Goal: Find specific page/section: Find specific page/section

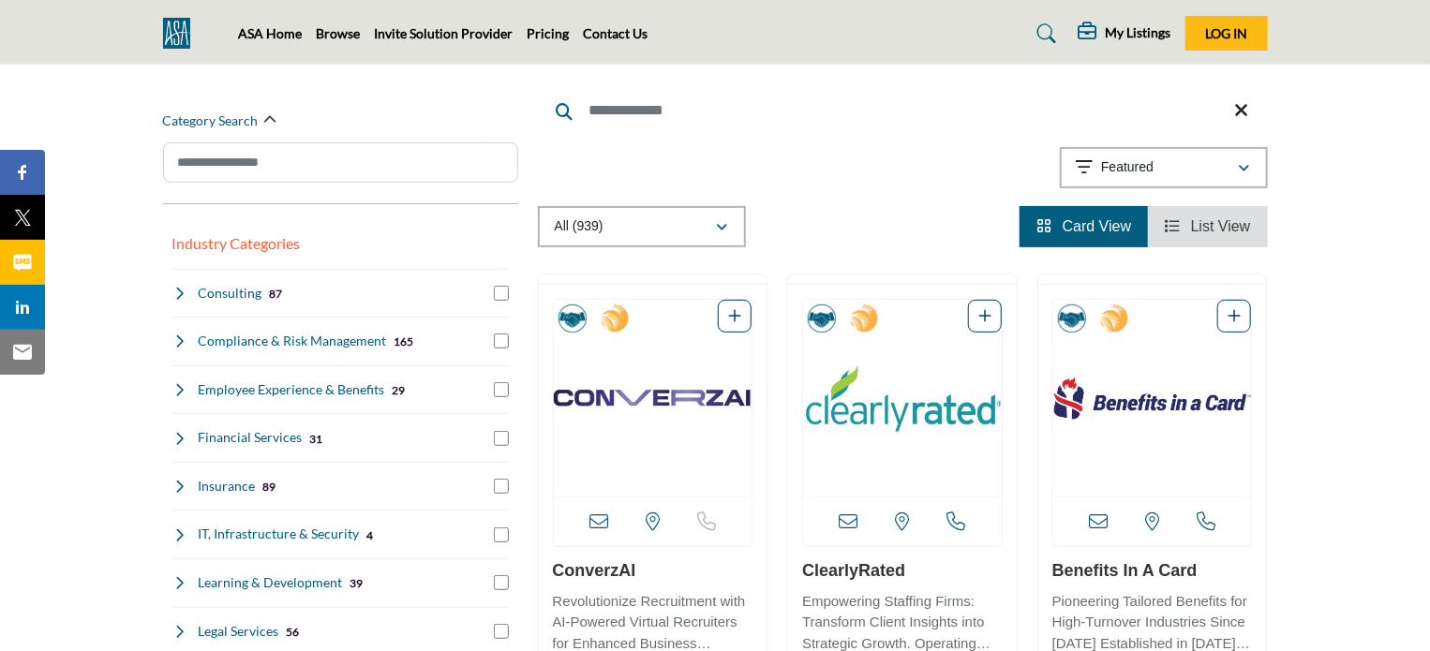
scroll to position [187, 0]
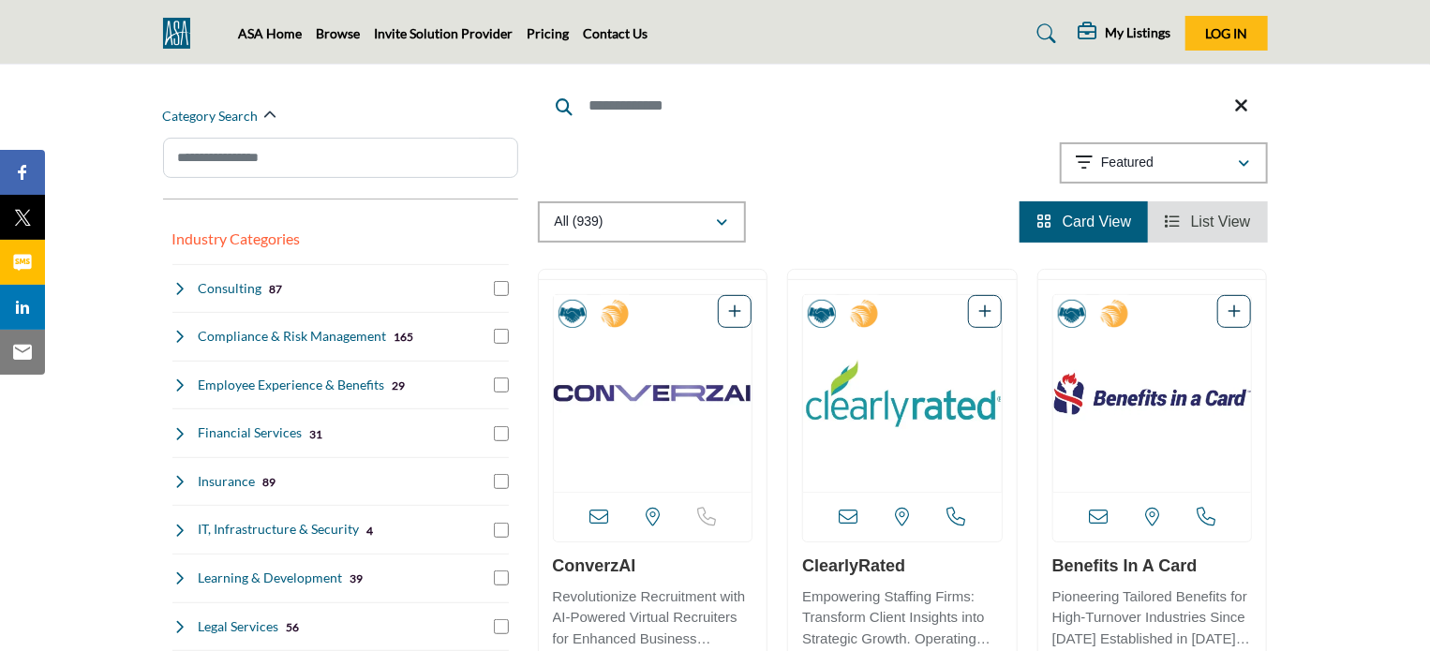
click at [1210, 220] on span "List View" at bounding box center [1221, 222] width 60 height 16
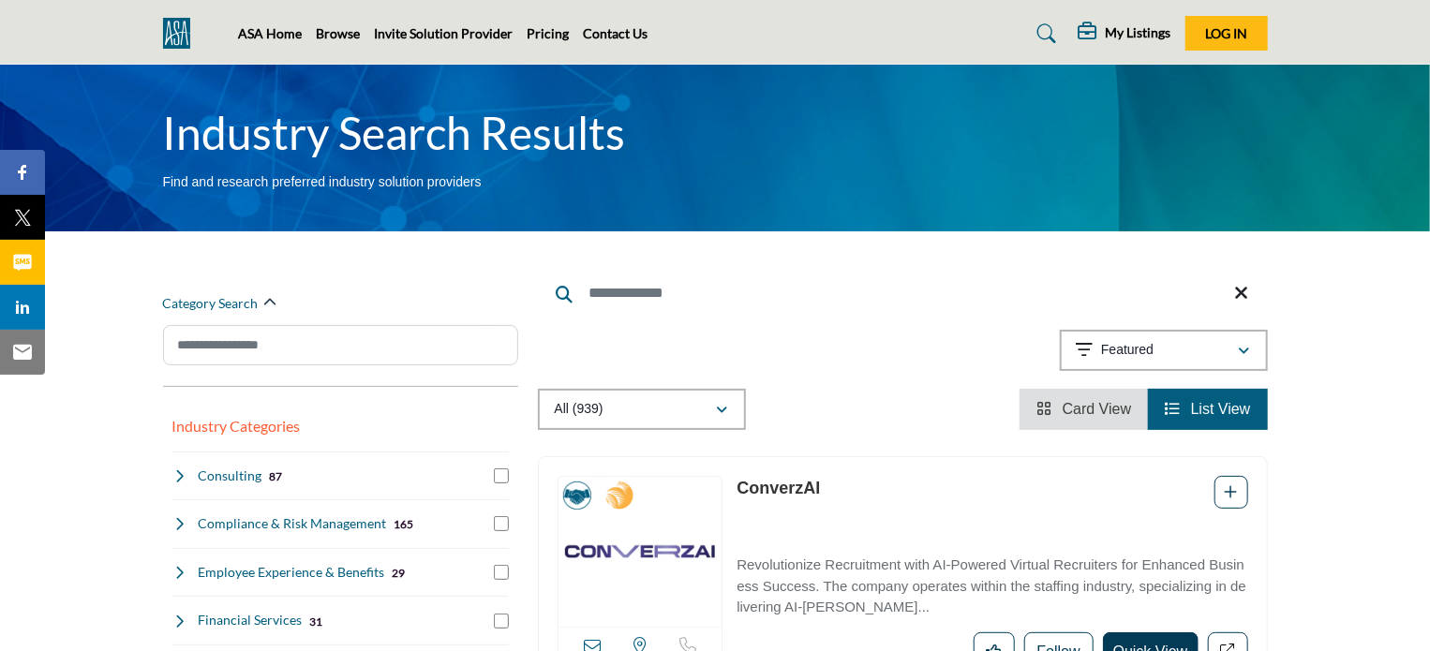
click at [1074, 411] on span "Card View" at bounding box center [1096, 409] width 69 height 16
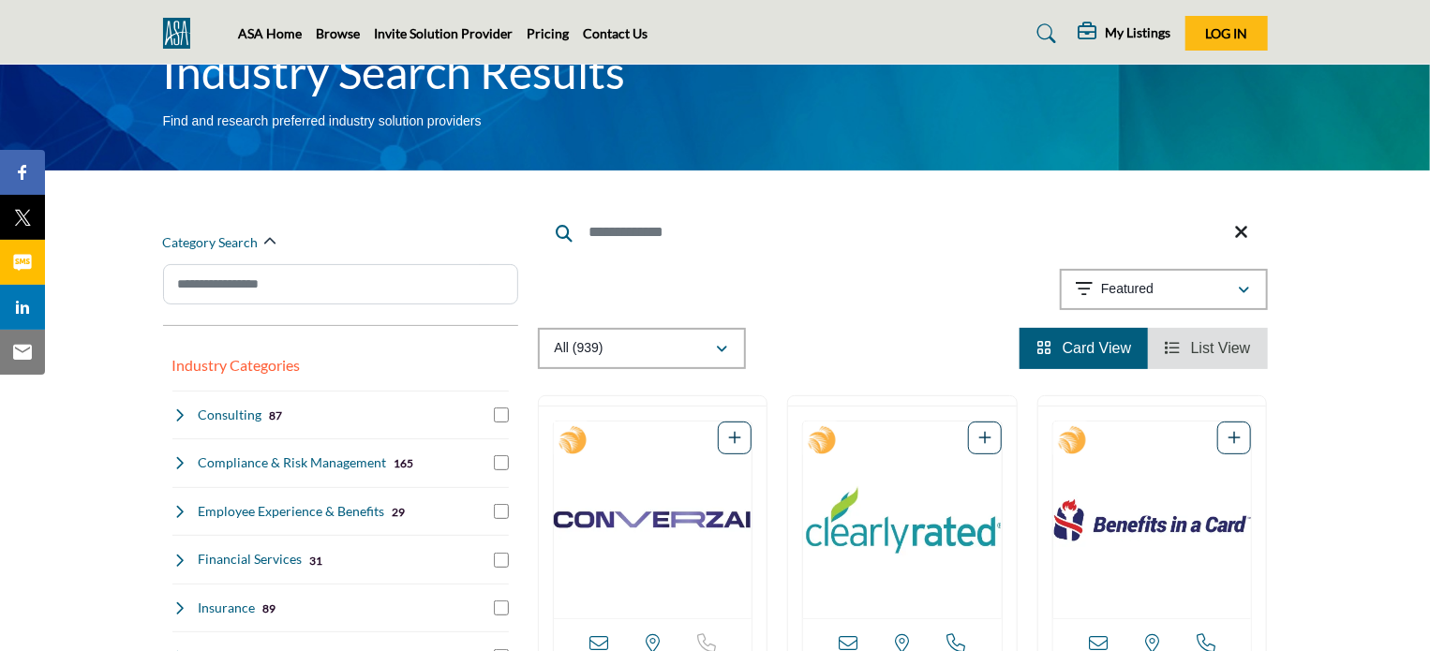
scroll to position [94, 0]
